Goal: Task Accomplishment & Management: Use online tool/utility

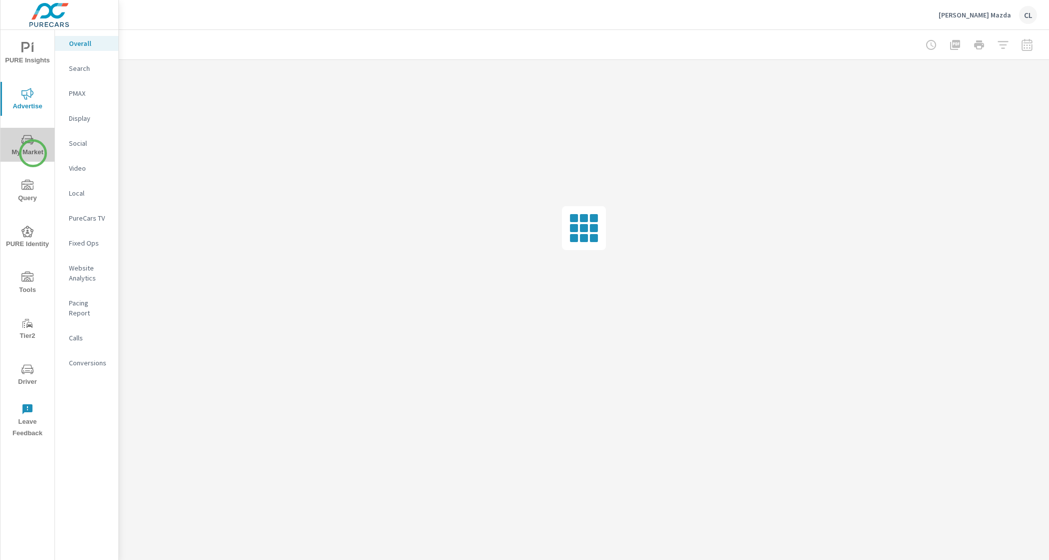
click at [33, 153] on span "My Market" at bounding box center [27, 146] width 48 height 24
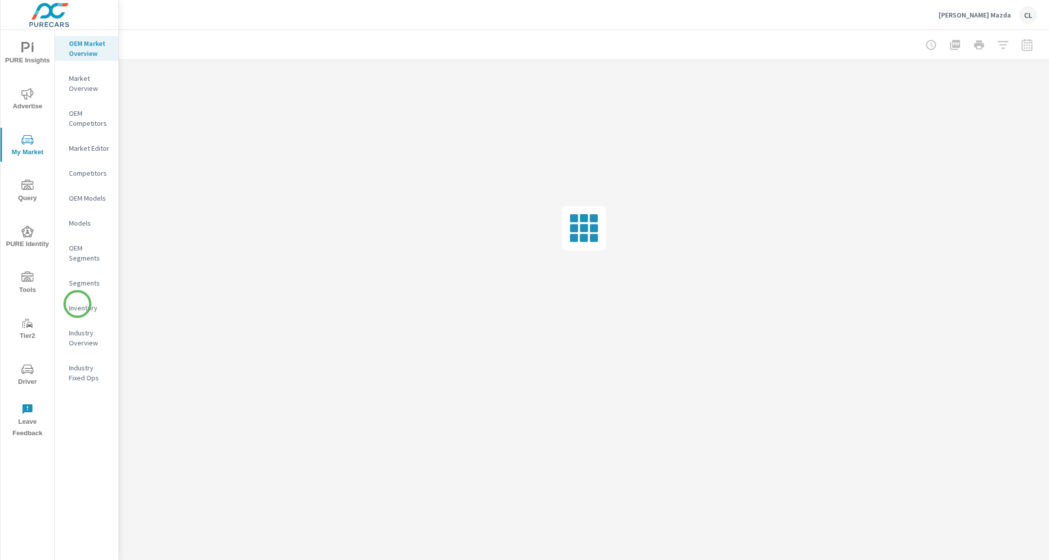
click at [78, 306] on p "Inventory" at bounding box center [89, 308] width 41 height 10
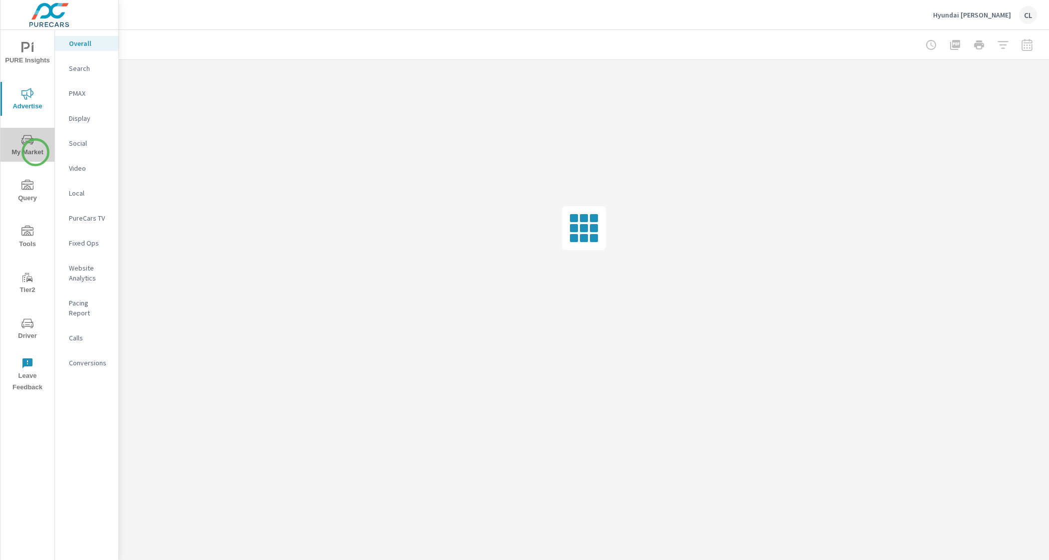
click at [35, 152] on span "My Market" at bounding box center [27, 146] width 48 height 24
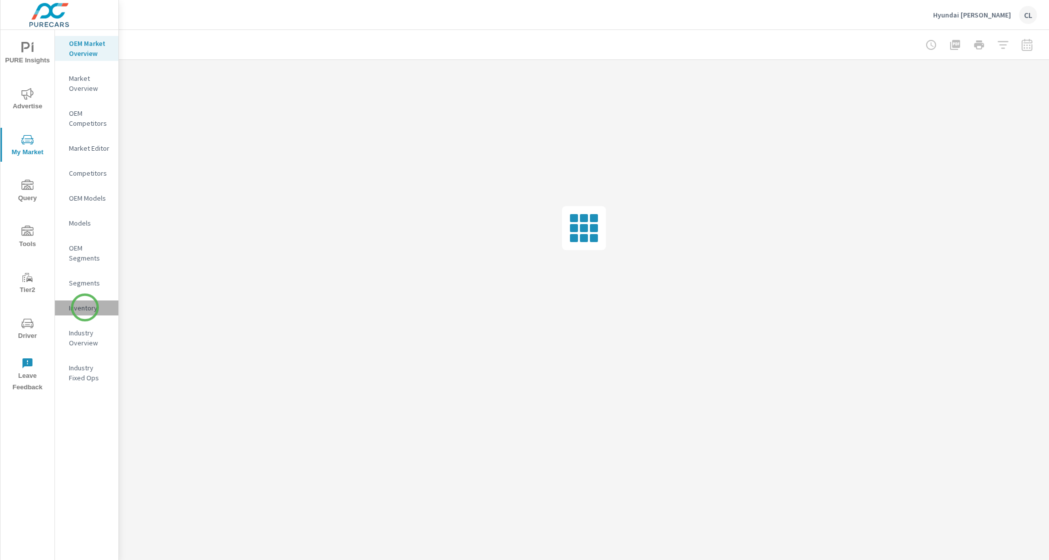
click at [85, 308] on p "Inventory" at bounding box center [89, 308] width 41 height 10
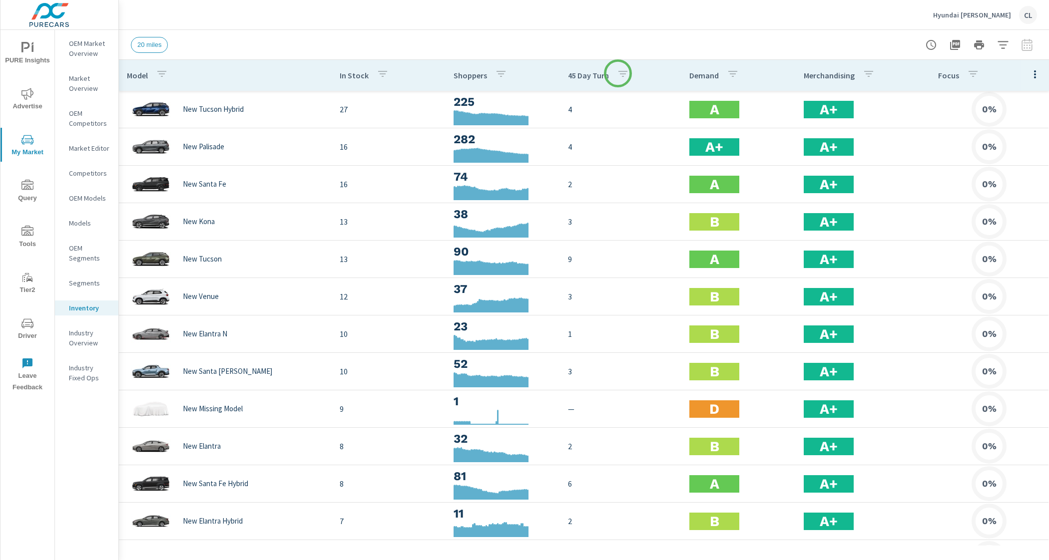
click at [618, 73] on icon "button" at bounding box center [622, 74] width 9 height 6
click at [577, 74] on div at bounding box center [524, 280] width 1049 height 560
click at [578, 75] on p "45 Day Turn" at bounding box center [588, 75] width 41 height 10
